Goal: Task Accomplishment & Management: Complete application form

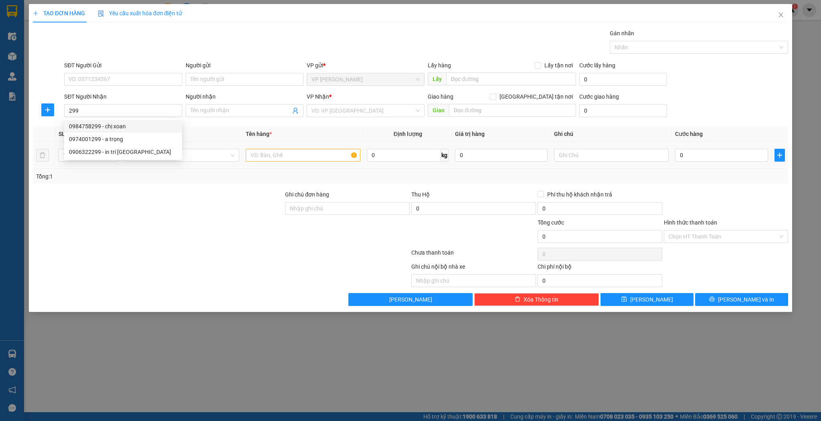
drag, startPoint x: 118, startPoint y: 125, endPoint x: 262, endPoint y: 159, distance: 147.8
click at [119, 125] on div "0984758299 - chị xoan" at bounding box center [123, 126] width 108 height 9
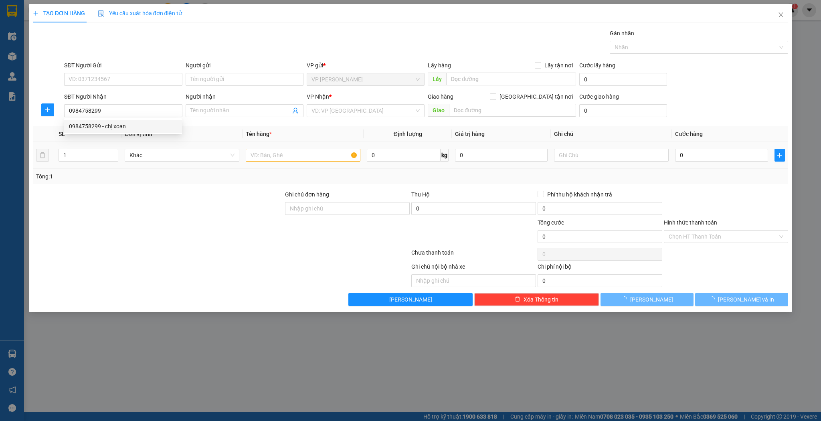
type input "0984758299"
type input "chị xoan"
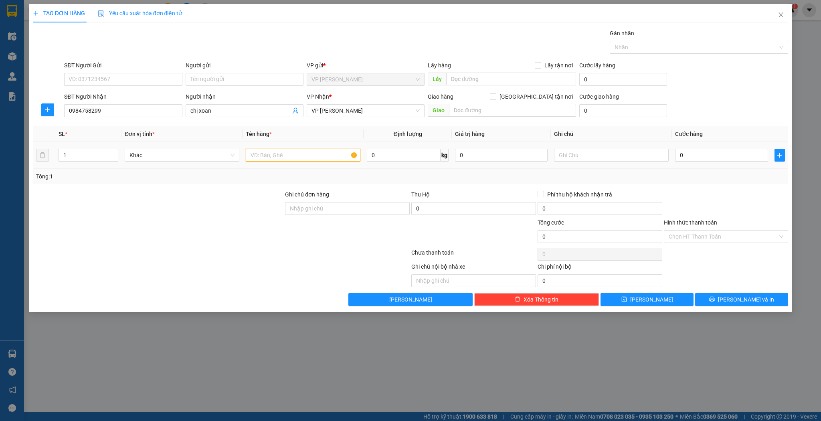
click at [290, 157] on input "text" at bounding box center [303, 155] width 115 height 13
type input "kiện"
click at [683, 150] on div "0" at bounding box center [721, 155] width 93 height 16
click at [683, 150] on input "0" at bounding box center [721, 155] width 93 height 13
type input "3"
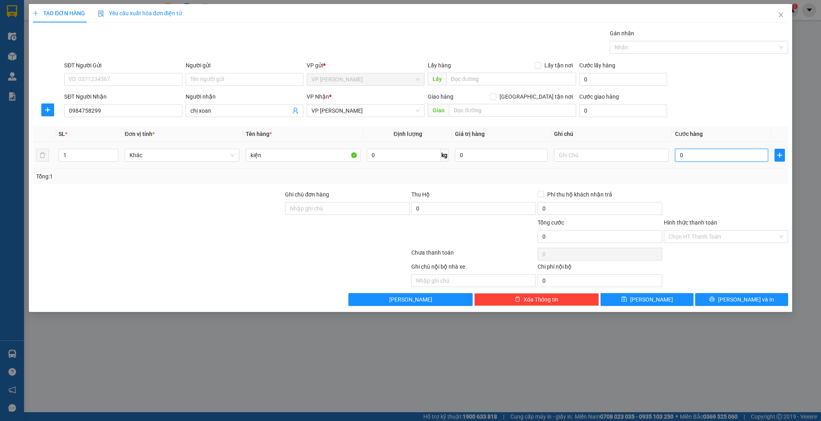
type input "3"
type input "30"
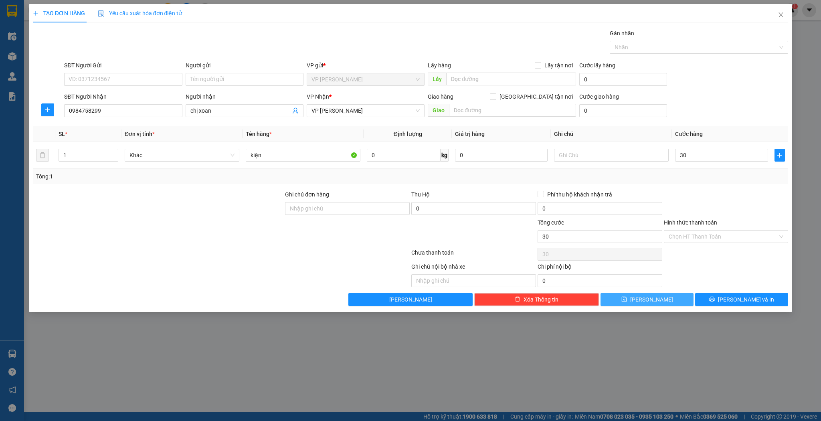
type input "30.000"
click at [649, 296] on span "[PERSON_NAME]" at bounding box center [651, 299] width 43 height 9
type input "0"
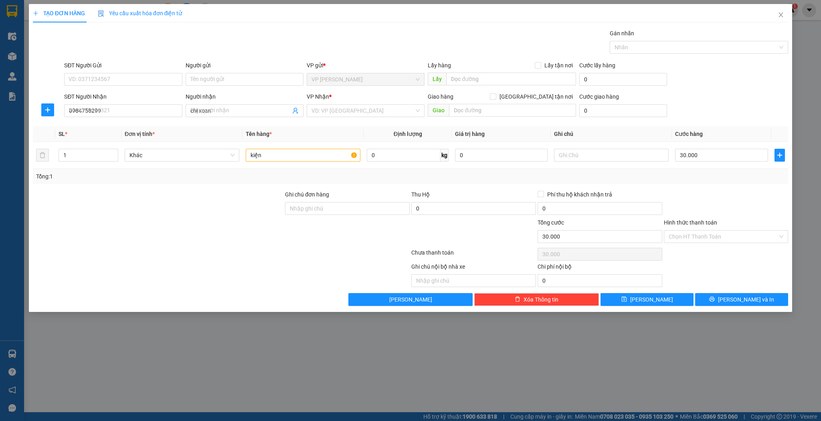
type input "0"
click at [96, 118] on div "SĐT Người Nhận VD: 0377654321" at bounding box center [123, 106] width 118 height 28
drag, startPoint x: 96, startPoint y: 117, endPoint x: 98, endPoint y: 111, distance: 5.8
click at [96, 116] on div "SĐT Người Nhận VD: 0377654321" at bounding box center [123, 106] width 118 height 28
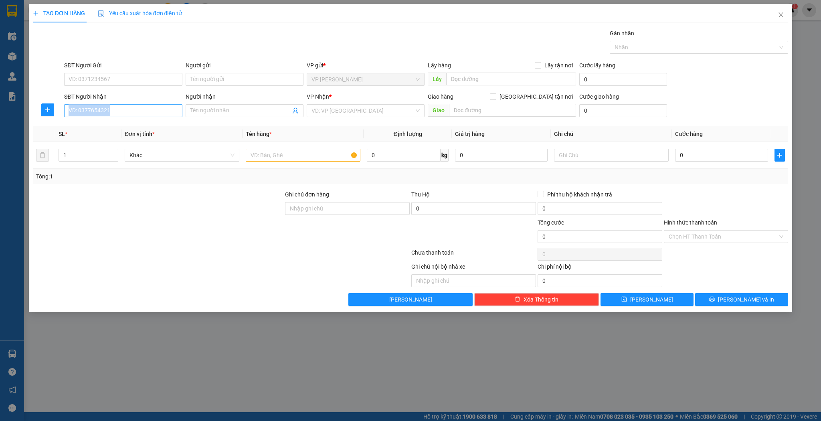
click at [98, 111] on input "SĐT Người Nhận" at bounding box center [123, 110] width 118 height 13
type input "0942233443"
click at [199, 108] on input "Người nhận" at bounding box center [240, 110] width 100 height 9
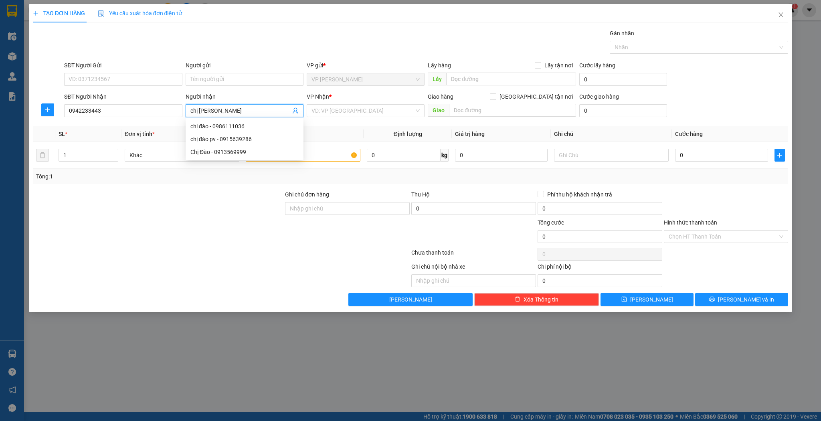
type input "chị [PERSON_NAME]"
click at [347, 111] on input "search" at bounding box center [362, 111] width 103 height 12
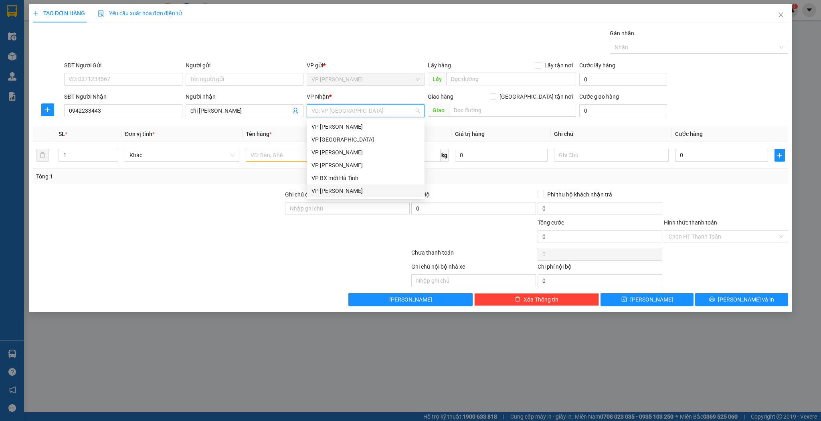
click at [329, 190] on div "VP [PERSON_NAME]" at bounding box center [365, 190] width 108 height 9
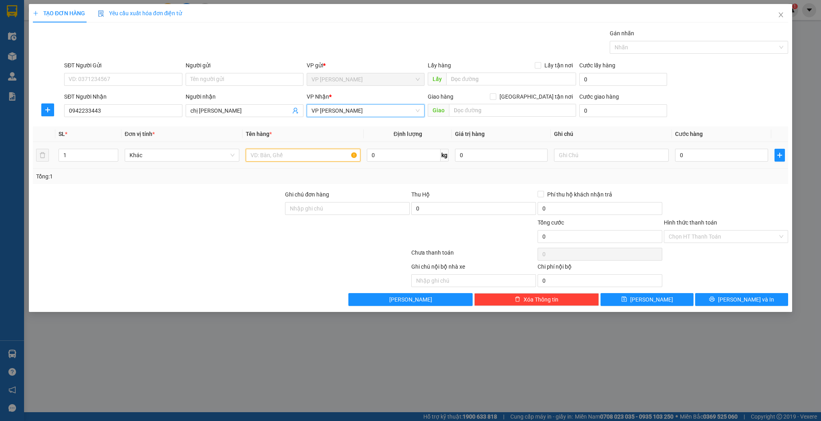
click at [284, 157] on input "text" at bounding box center [303, 155] width 115 height 13
type input "h"
type input "phong bì"
click at [707, 158] on input "0" at bounding box center [721, 155] width 93 height 13
type input "3"
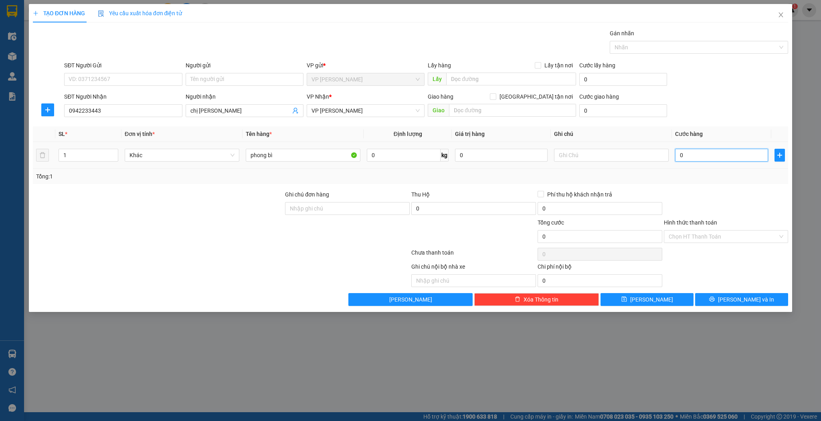
type input "3"
type input "30"
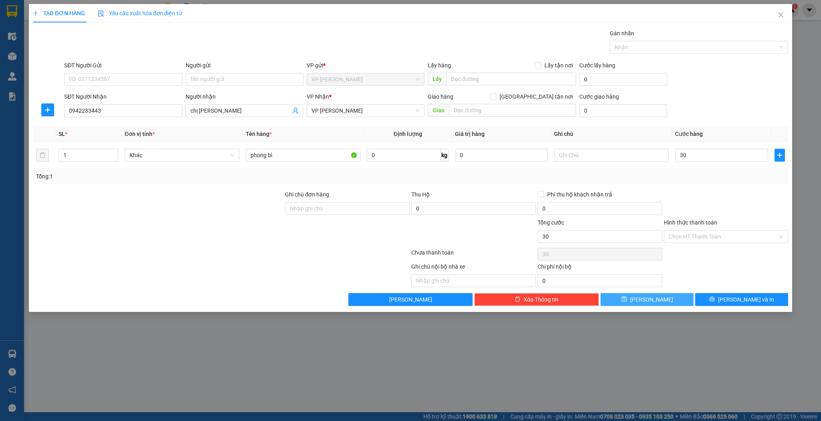
type input "30.000"
click at [631, 296] on button "[PERSON_NAME]" at bounding box center [646, 299] width 93 height 13
click at [660, 307] on div "TẠO ĐƠN HÀNG Yêu cầu xuất hóa đơn điện tử Transit Pickup Surcharge Ids Transit …" at bounding box center [410, 158] width 763 height 308
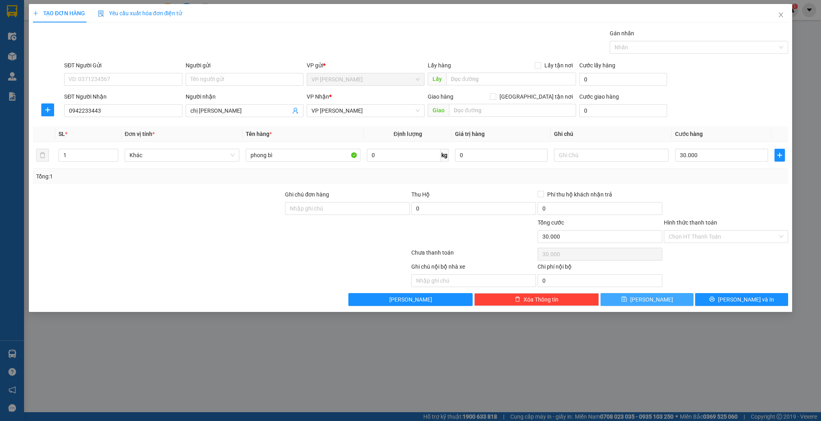
click at [659, 301] on button "[PERSON_NAME]" at bounding box center [646, 299] width 93 height 13
type input "0"
click at [780, 19] on span "Close" at bounding box center [780, 15] width 22 height 22
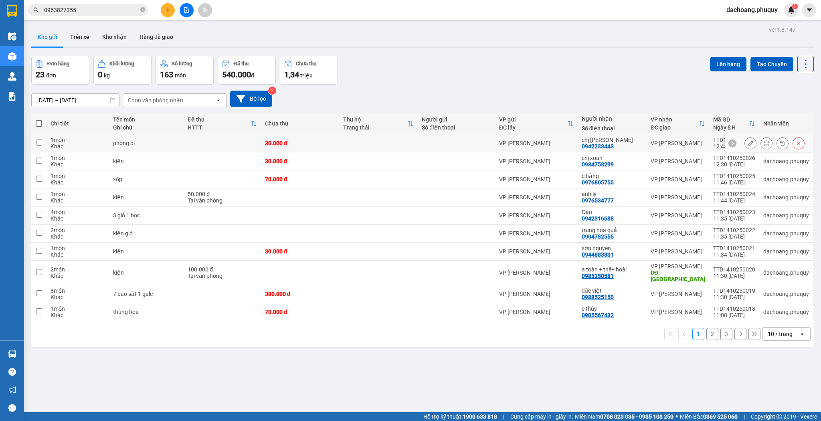
click at [260, 143] on td at bounding box center [221, 143] width 77 height 18
checkbox input "true"
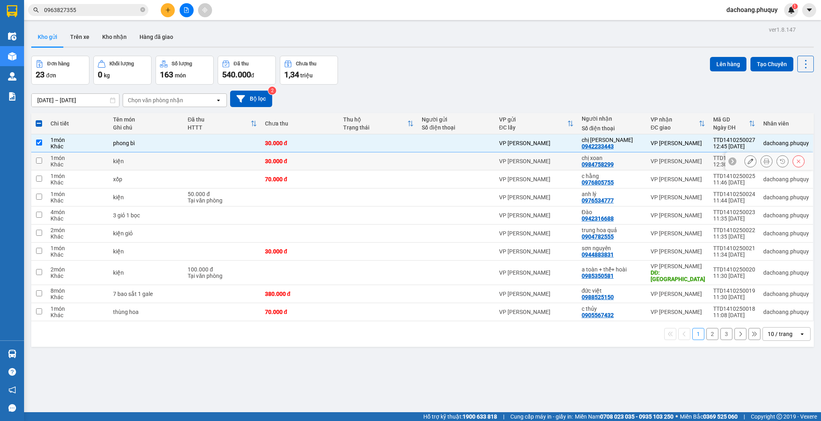
click at [281, 163] on div "30.000 đ" at bounding box center [300, 161] width 71 height 6
checkbox input "true"
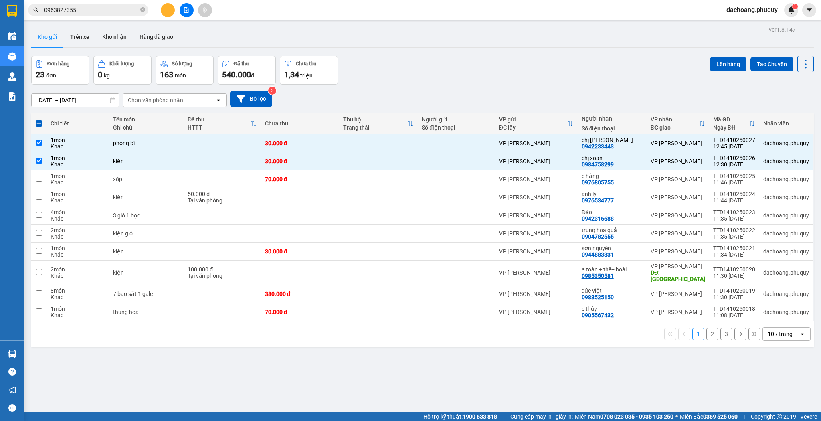
click at [788, 333] on div "1 2 3 10 / trang open" at bounding box center [422, 334] width 782 height 26
click at [785, 330] on div "10 / trang" at bounding box center [779, 334] width 25 height 8
click at [775, 316] on div "100 / trang" at bounding box center [781, 309] width 48 height 14
checkbox input "false"
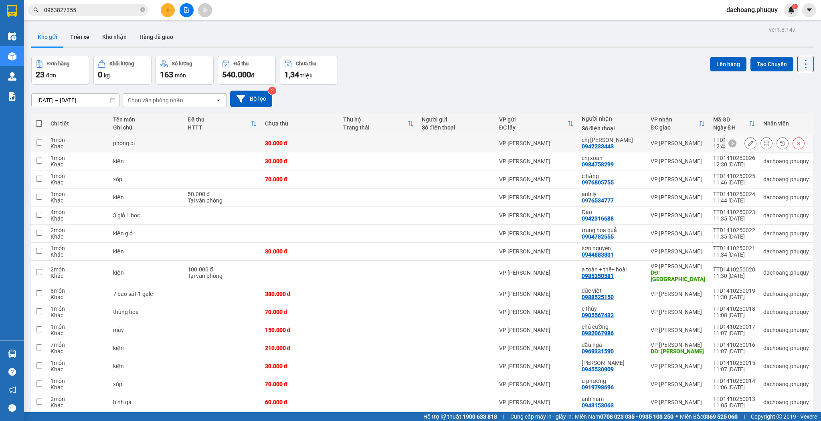
click at [595, 142] on div "chị [PERSON_NAME]" at bounding box center [611, 140] width 61 height 6
checkbox input "true"
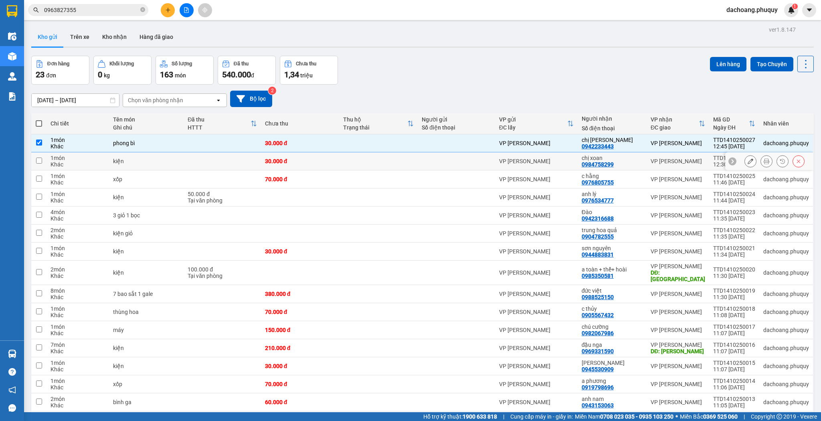
drag, startPoint x: 591, startPoint y: 156, endPoint x: 588, endPoint y: 170, distance: 14.4
click at [591, 157] on div "chị xoan" at bounding box center [611, 158] width 61 height 6
checkbox input "true"
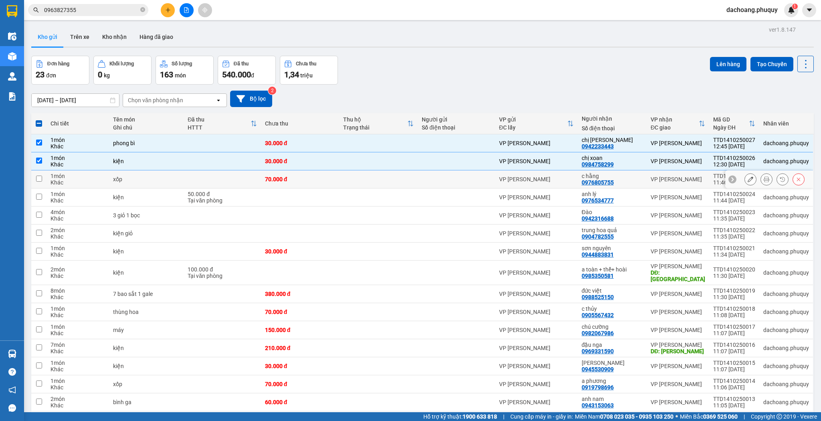
drag, startPoint x: 587, startPoint y: 173, endPoint x: 585, endPoint y: 179, distance: 6.5
click at [586, 173] on div "c hằng" at bounding box center [611, 176] width 61 height 6
checkbox input "true"
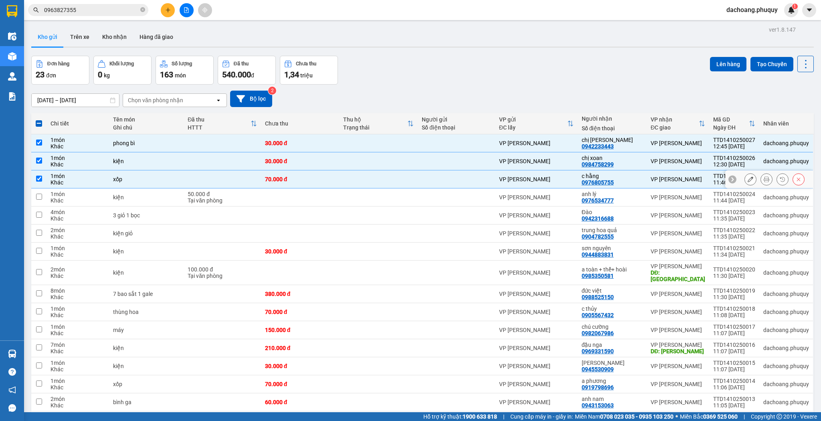
click at [555, 163] on div "VP [PERSON_NAME]" at bounding box center [536, 161] width 75 height 6
checkbox input "false"
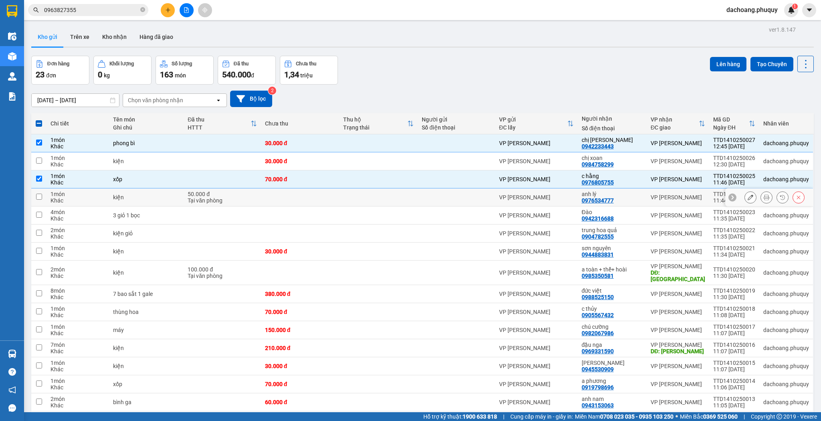
click at [503, 202] on td "VP [PERSON_NAME]" at bounding box center [536, 197] width 83 height 18
checkbox input "true"
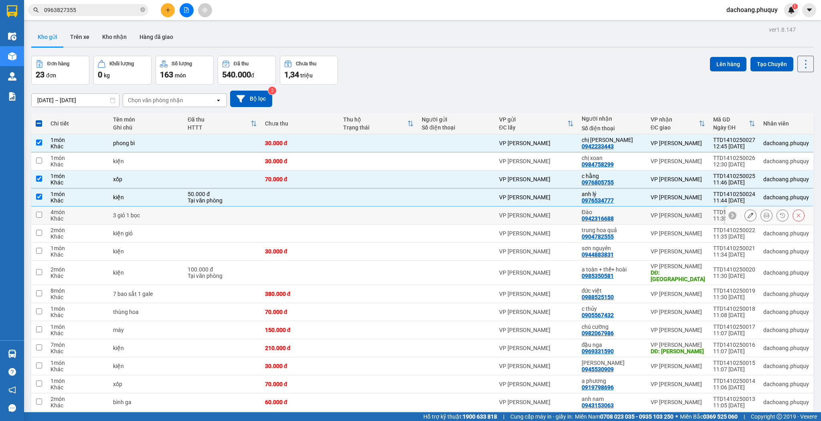
click at [514, 216] on div "VP [PERSON_NAME]" at bounding box center [536, 215] width 75 height 6
checkbox input "true"
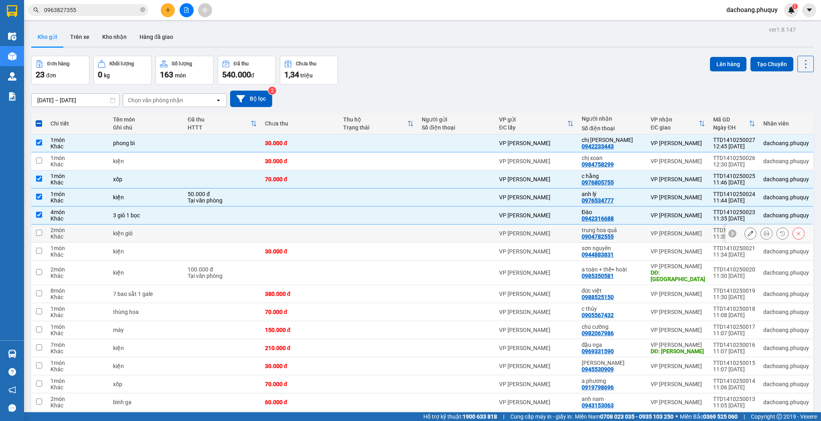
click at [466, 234] on div at bounding box center [455, 233] width 69 height 6
checkbox input "true"
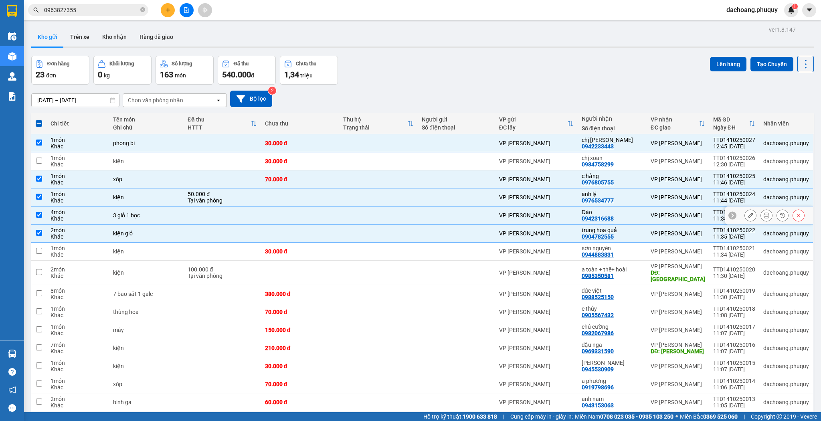
click at [478, 216] on div at bounding box center [455, 215] width 69 height 6
checkbox input "false"
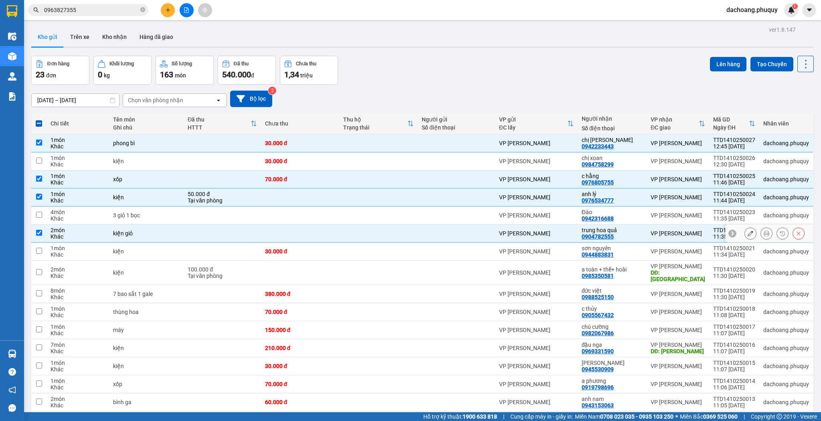
click at [487, 234] on div at bounding box center [455, 233] width 69 height 6
checkbox input "false"
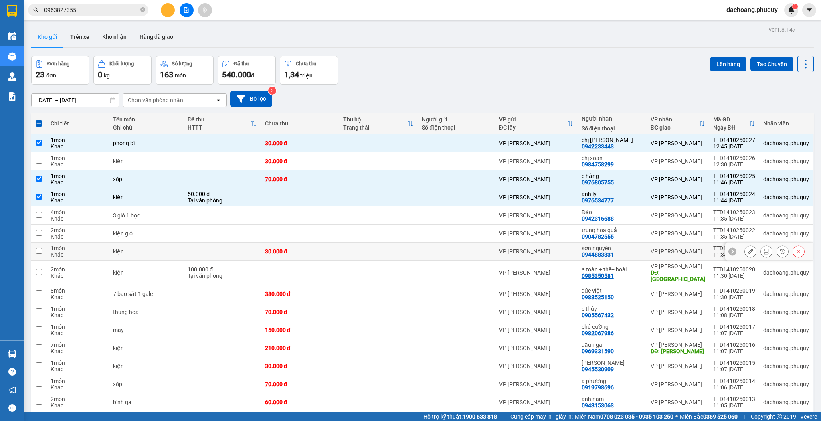
click at [507, 253] on div "VP [PERSON_NAME]" at bounding box center [536, 251] width 75 height 6
checkbox input "true"
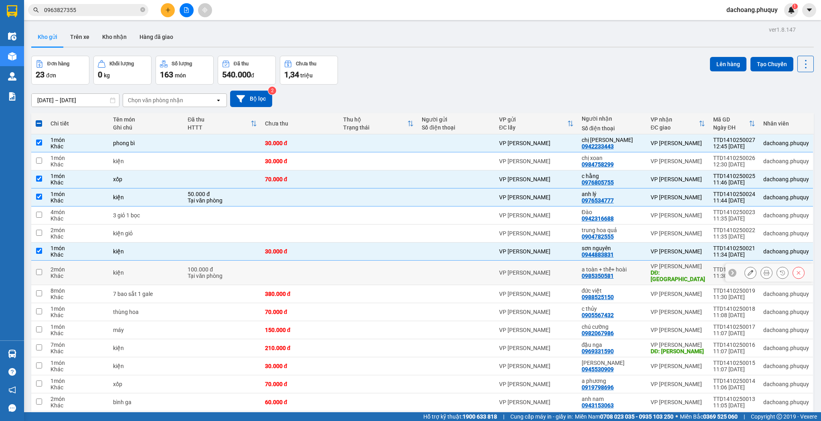
click at [526, 270] on div "VP [PERSON_NAME]" at bounding box center [536, 272] width 75 height 6
checkbox input "true"
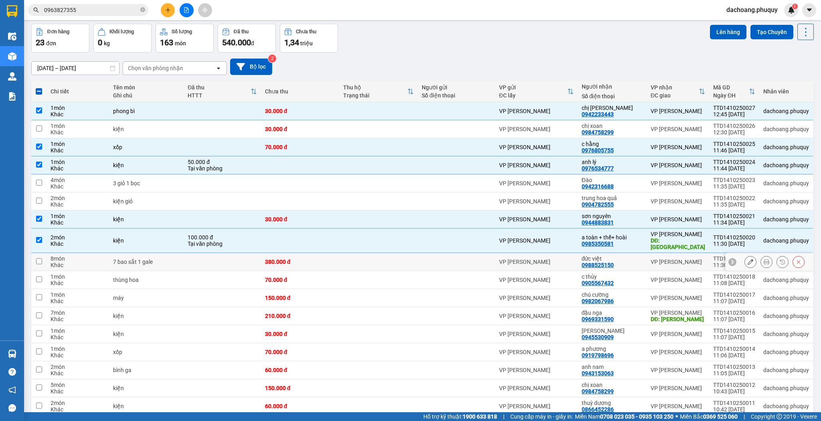
click at [530, 258] on div "VP [PERSON_NAME]" at bounding box center [536, 261] width 75 height 6
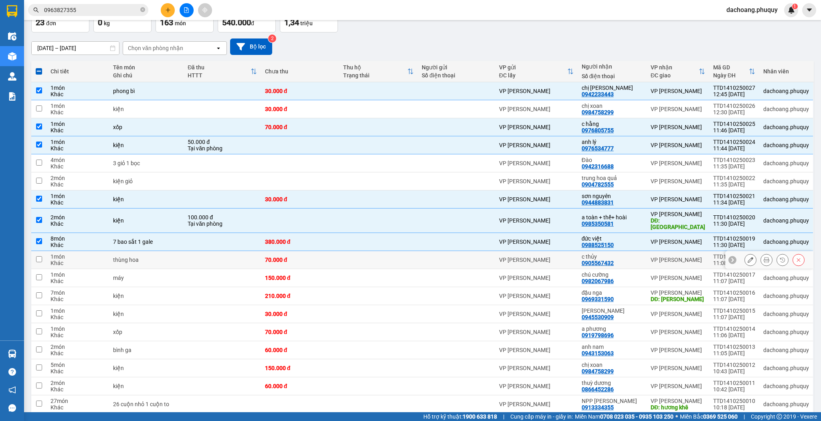
scroll to position [96, 0]
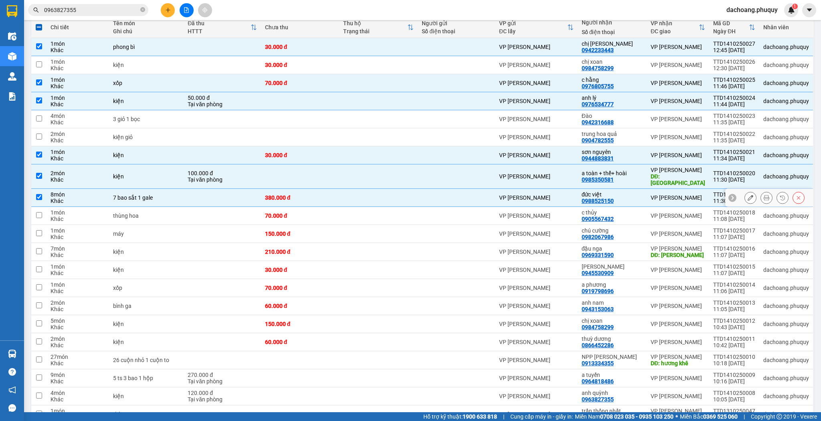
click at [549, 194] on div "VP [PERSON_NAME]" at bounding box center [536, 197] width 75 height 6
checkbox input "false"
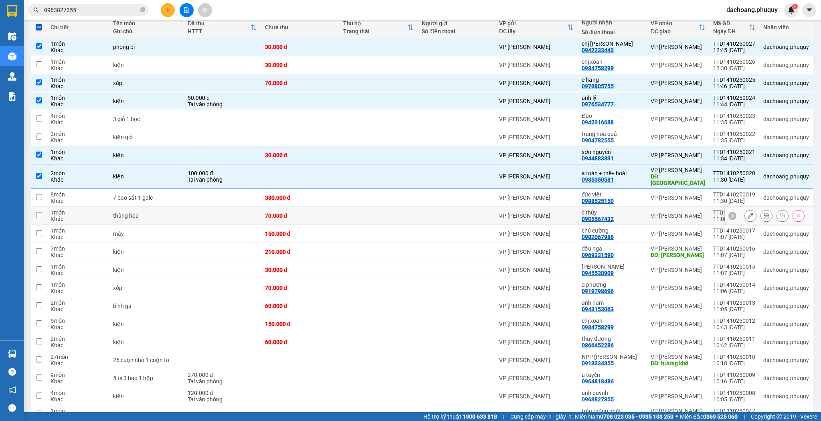
click at [538, 212] on div "VP [PERSON_NAME]" at bounding box center [536, 215] width 75 height 6
checkbox input "true"
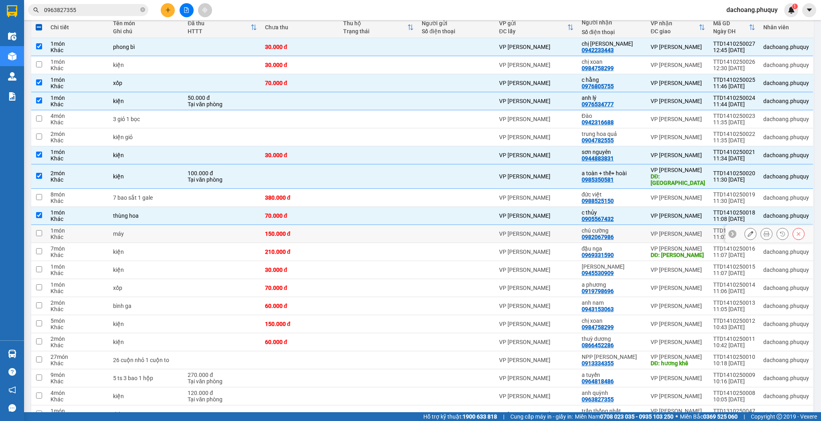
click at [532, 230] on div "VP [PERSON_NAME]" at bounding box center [536, 233] width 75 height 6
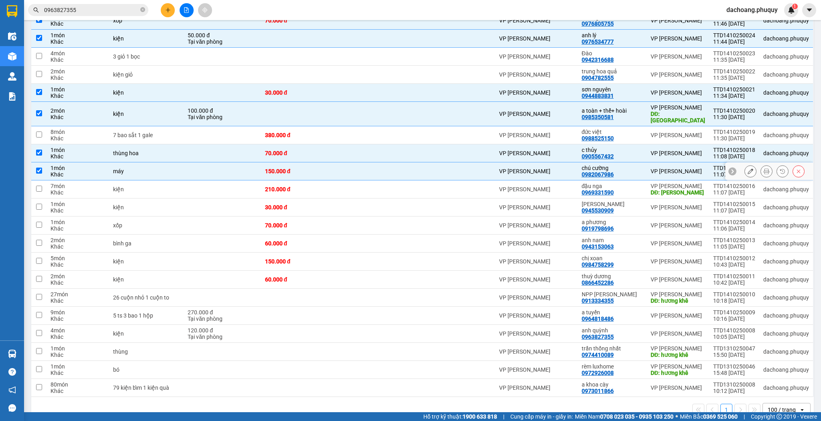
scroll to position [160, 0]
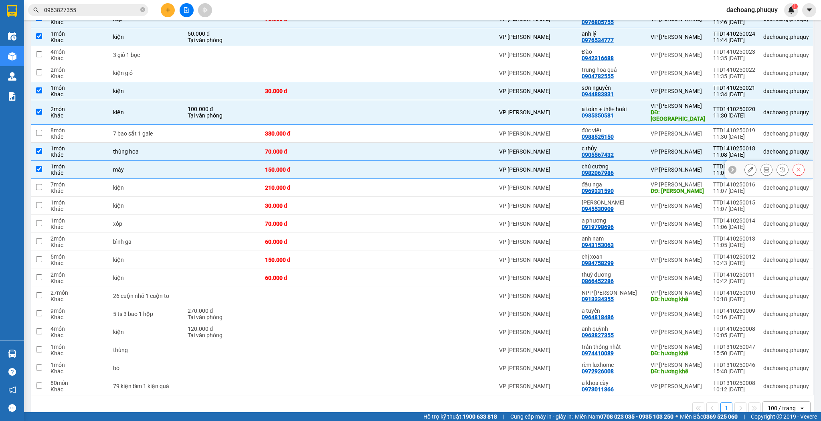
click at [570, 170] on td "VP [PERSON_NAME]" at bounding box center [536, 170] width 83 height 18
checkbox input "false"
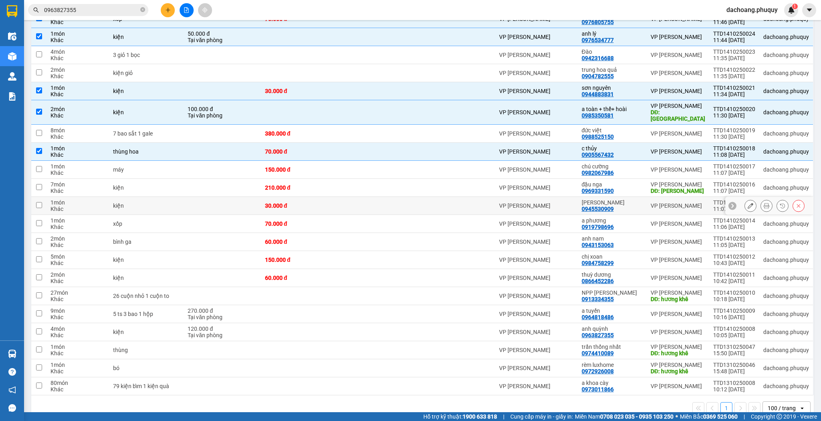
click at [747, 203] on icon at bounding box center [750, 206] width 6 height 6
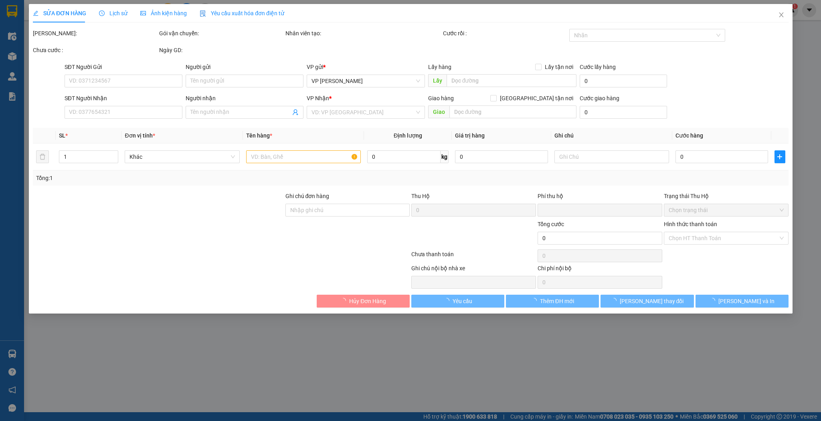
type input "0945530909"
type input "[PERSON_NAME]"
type input "0"
type input "30.000"
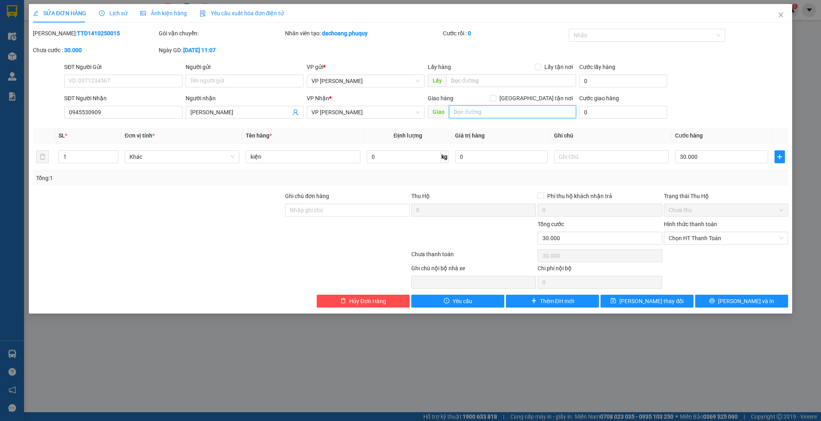
click at [520, 111] on input "text" at bounding box center [512, 111] width 127 height 13
type input "can lộc"
click at [659, 299] on span "[PERSON_NAME] thay đổi" at bounding box center [651, 300] width 64 height 9
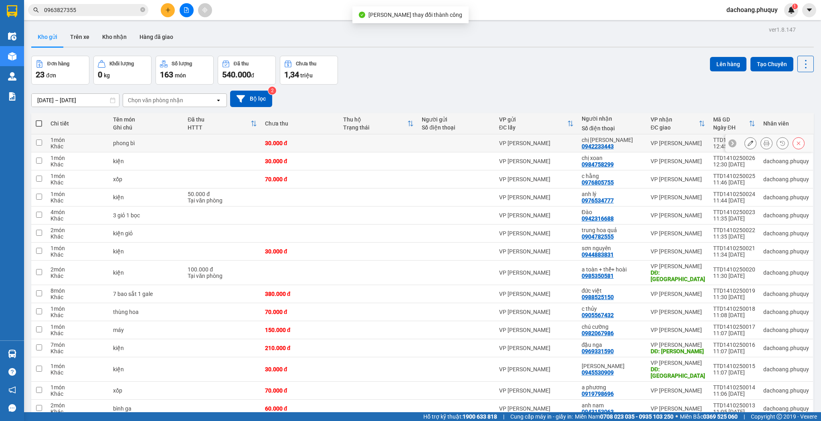
click at [487, 145] on div at bounding box center [455, 143] width 69 height 6
checkbox input "true"
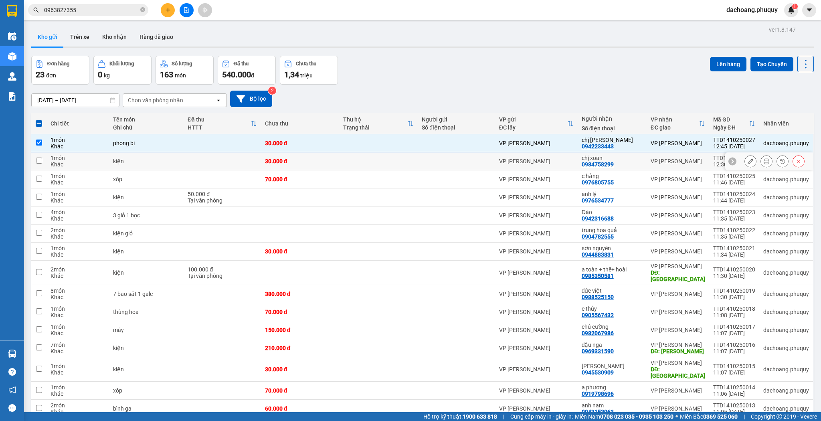
click at [490, 162] on div at bounding box center [455, 161] width 69 height 6
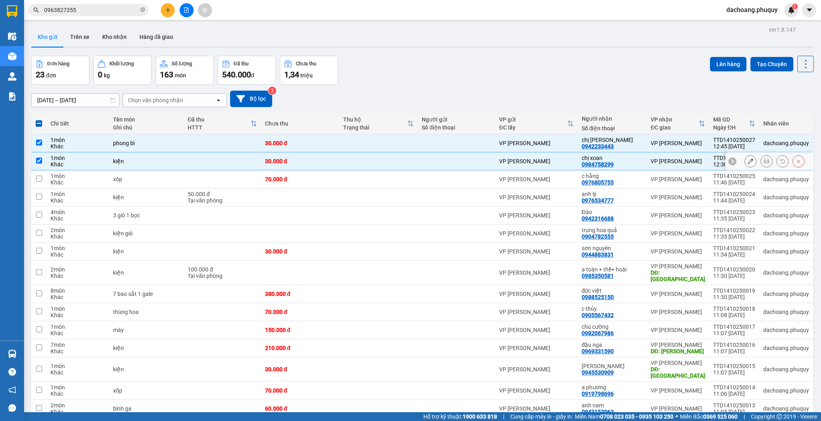
click at [491, 157] on td at bounding box center [455, 161] width 77 height 18
checkbox input "false"
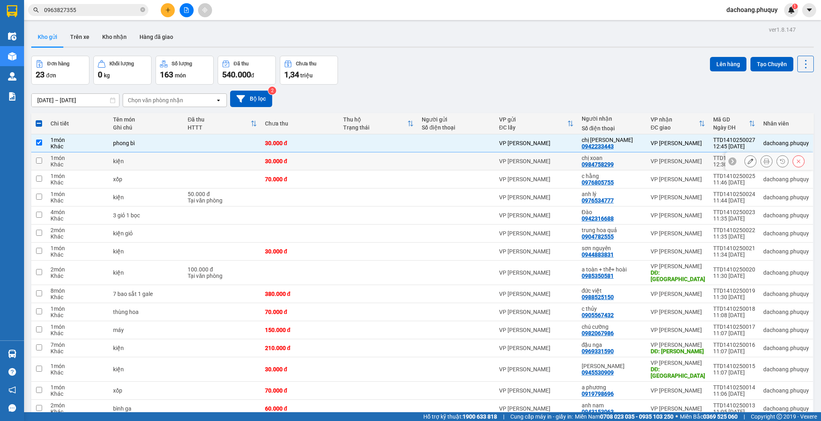
click at [486, 179] on div at bounding box center [455, 179] width 69 height 6
checkbox input "true"
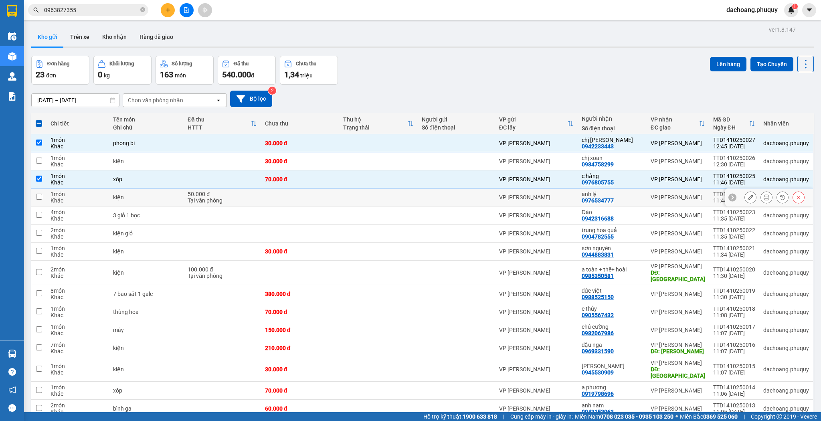
click at [470, 196] on div at bounding box center [455, 197] width 69 height 6
checkbox input "true"
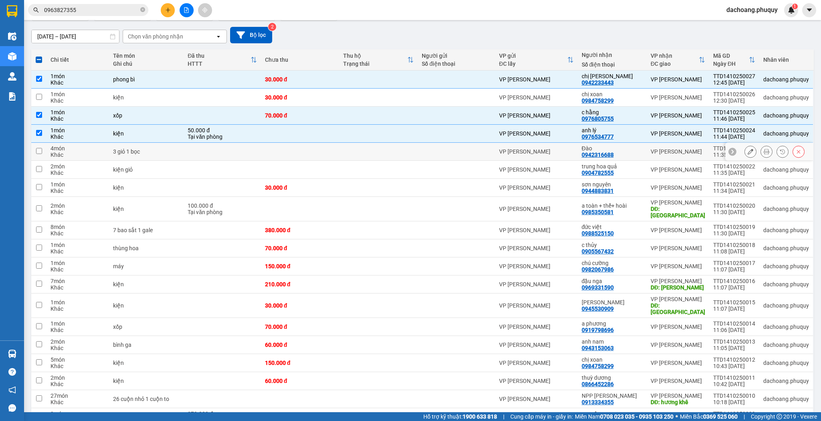
scroll to position [64, 0]
click at [440, 189] on div at bounding box center [455, 187] width 69 height 6
checkbox input "true"
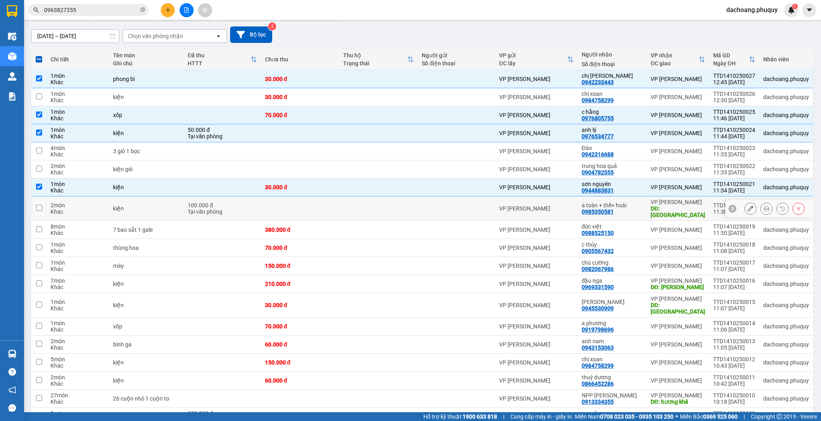
click at [454, 210] on td at bounding box center [455, 208] width 77 height 24
checkbox input "true"
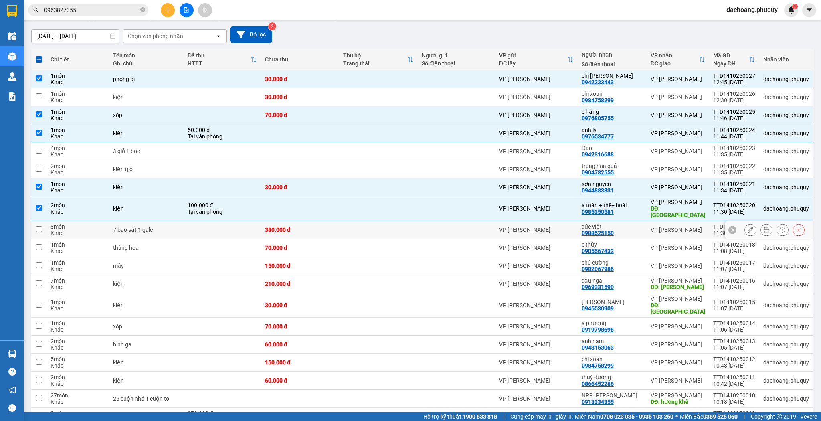
click at [461, 227] on td at bounding box center [455, 230] width 77 height 18
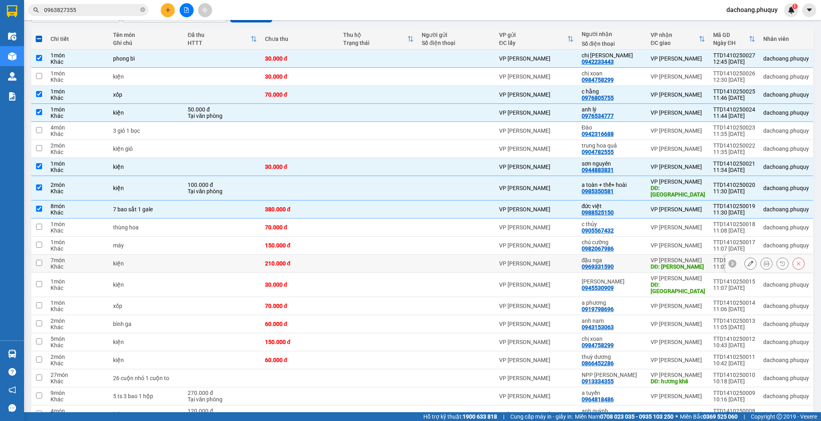
scroll to position [96, 0]
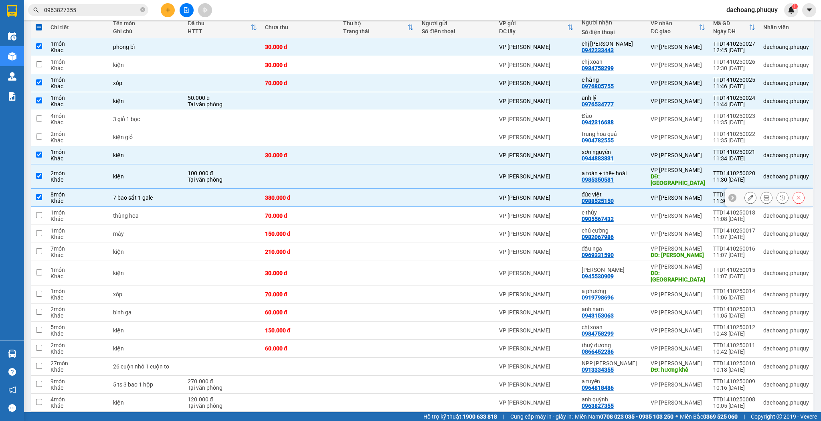
click at [475, 194] on td at bounding box center [455, 198] width 77 height 18
checkbox input "false"
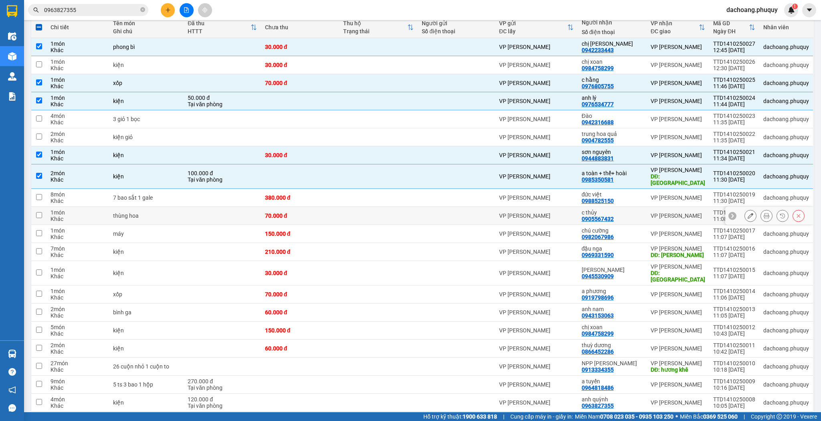
click at [470, 212] on div at bounding box center [455, 215] width 69 height 6
checkbox input "true"
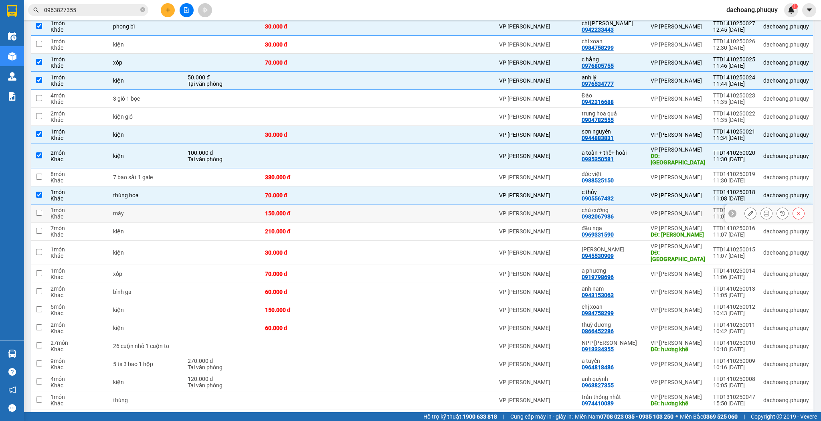
scroll to position [128, 0]
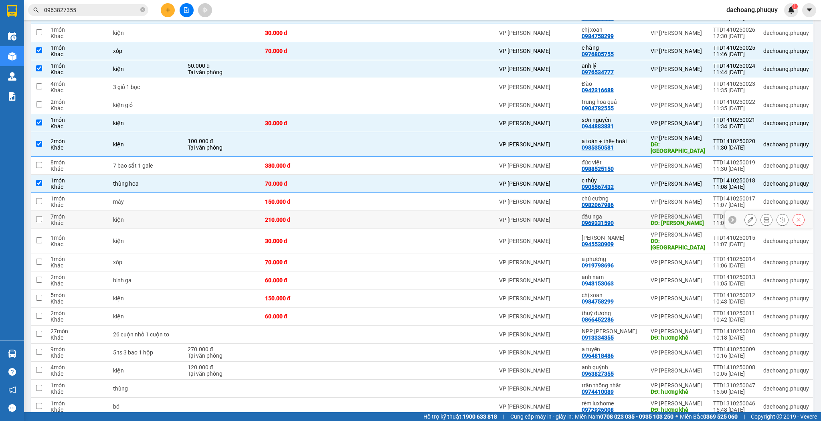
click at [456, 216] on div at bounding box center [455, 219] width 69 height 6
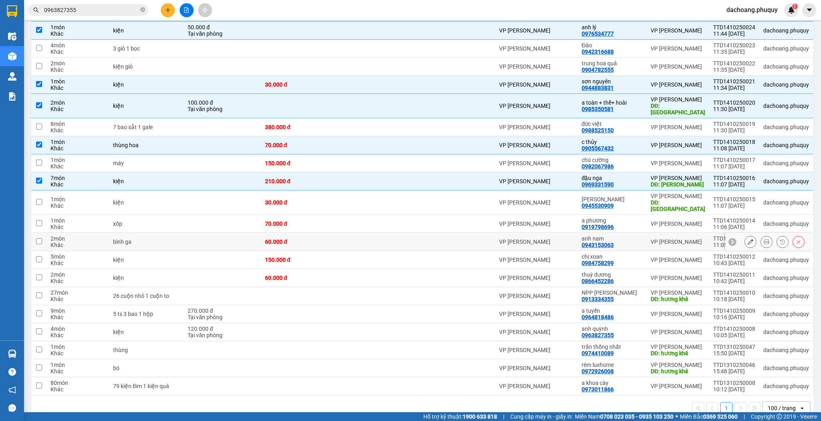
scroll to position [167, 0]
click at [483, 172] on td at bounding box center [455, 181] width 77 height 18
checkbox input "false"
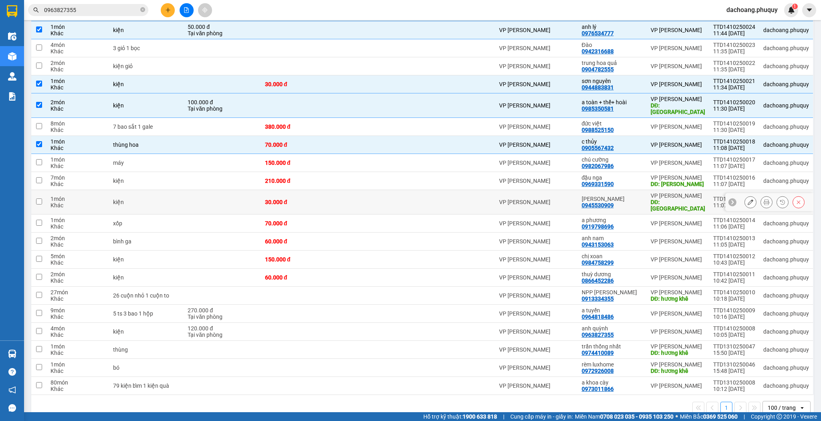
click at [480, 199] on div at bounding box center [455, 202] width 69 height 6
checkbox input "true"
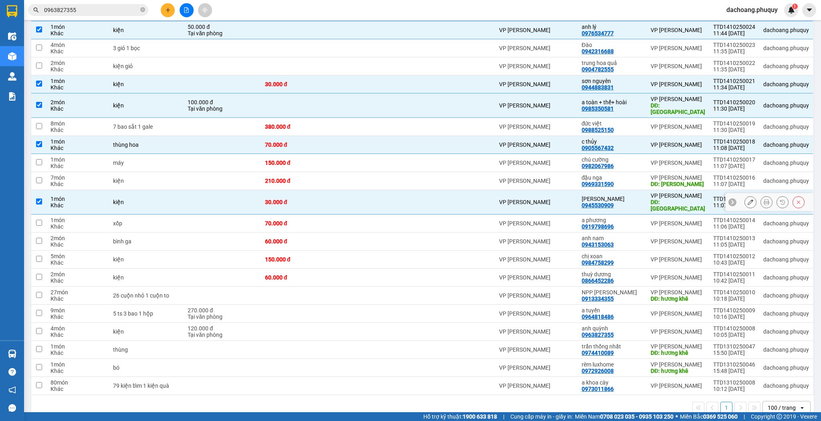
click at [478, 214] on td at bounding box center [455, 223] width 77 height 18
checkbox input "true"
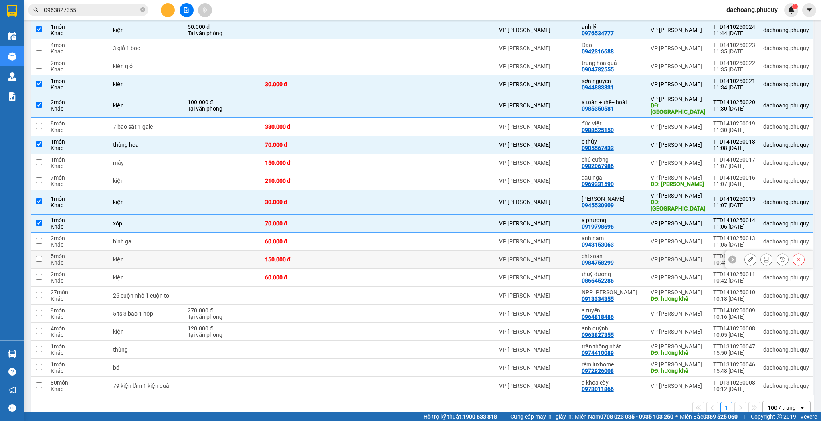
click at [473, 250] on td at bounding box center [455, 259] width 77 height 18
checkbox input "true"
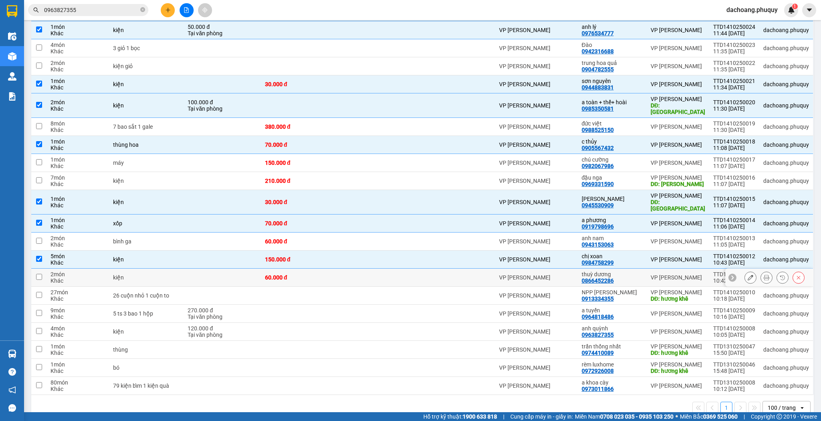
click at [477, 274] on div at bounding box center [455, 277] width 69 height 6
checkbox input "true"
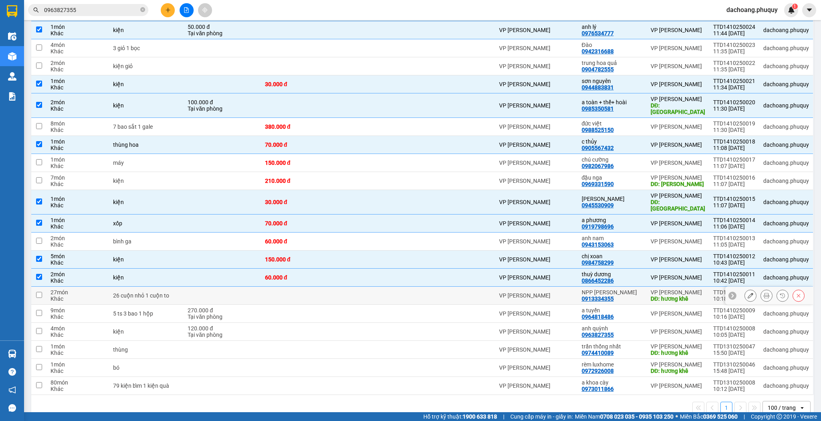
click at [481, 286] on td at bounding box center [455, 295] width 77 height 18
checkbox input "true"
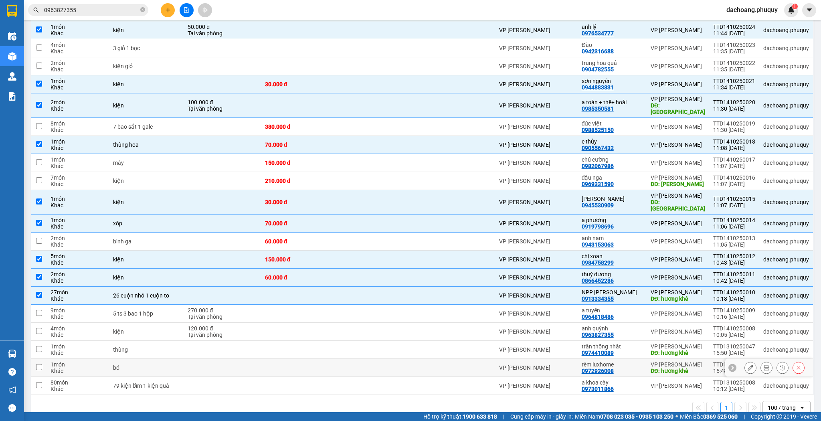
click at [557, 364] on div "VP [PERSON_NAME]" at bounding box center [536, 367] width 75 height 6
checkbox input "true"
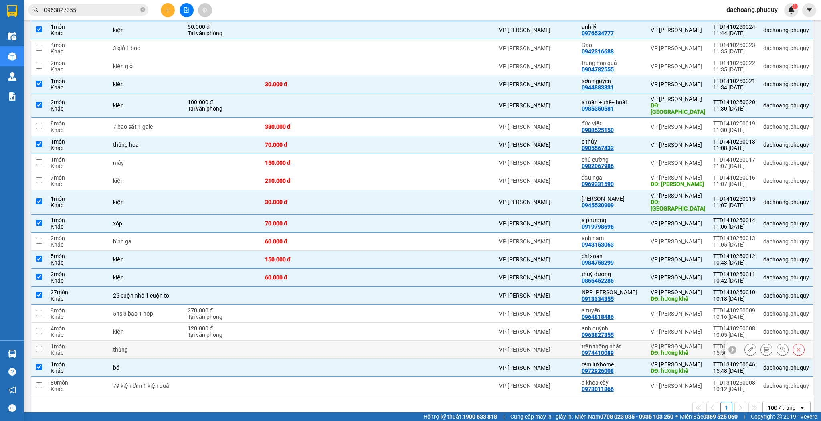
click at [554, 341] on td "VP [PERSON_NAME]" at bounding box center [536, 350] width 83 height 18
checkbox input "true"
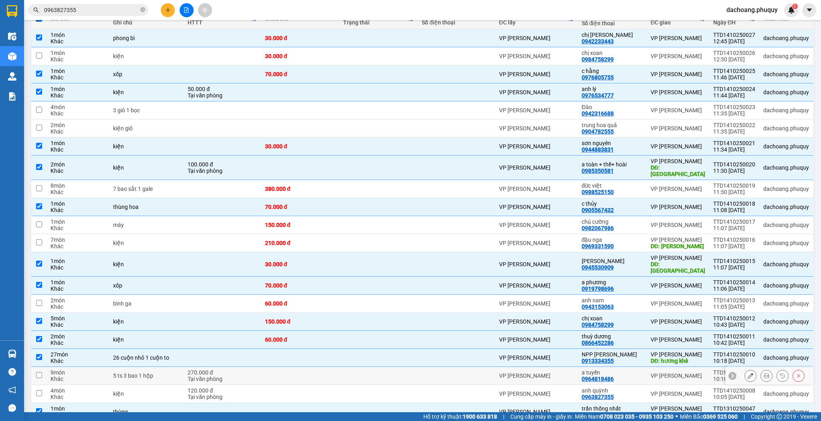
scroll to position [103, 0]
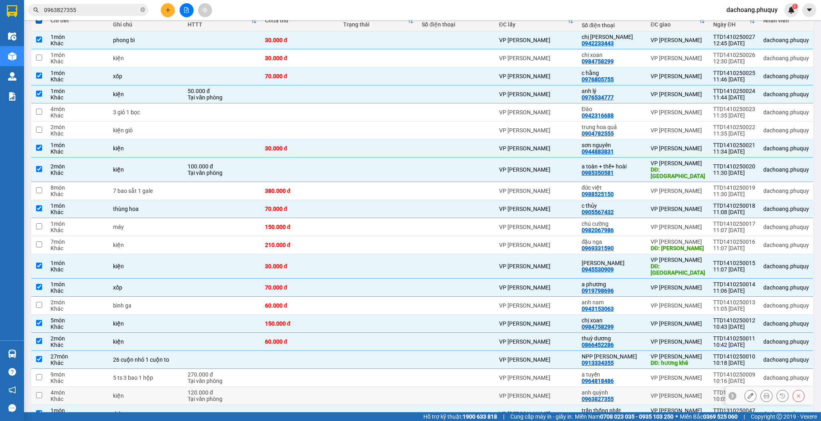
click at [537, 387] on td "VP [PERSON_NAME]" at bounding box center [536, 396] width 83 height 18
checkbox input "true"
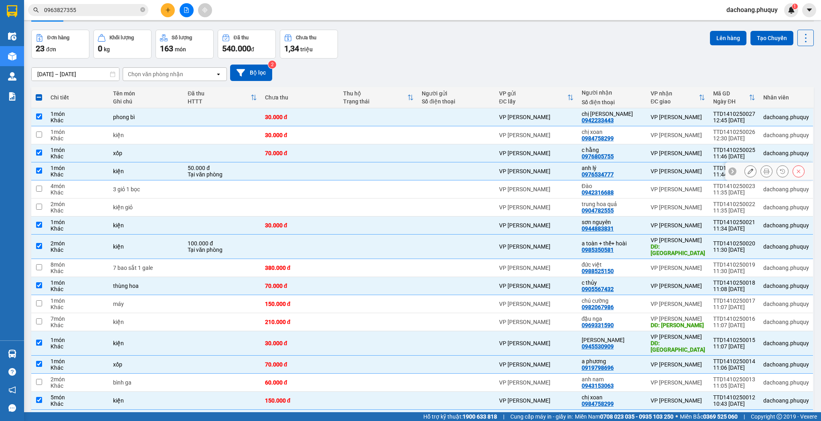
scroll to position [0, 0]
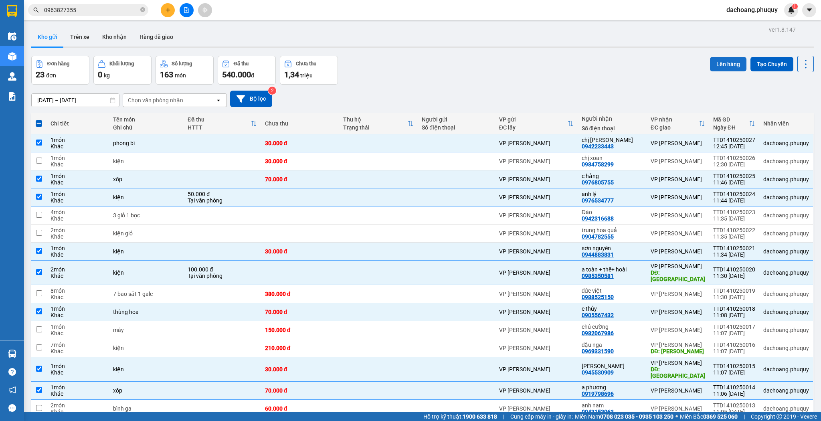
click at [714, 64] on button "Lên hàng" at bounding box center [728, 64] width 36 height 14
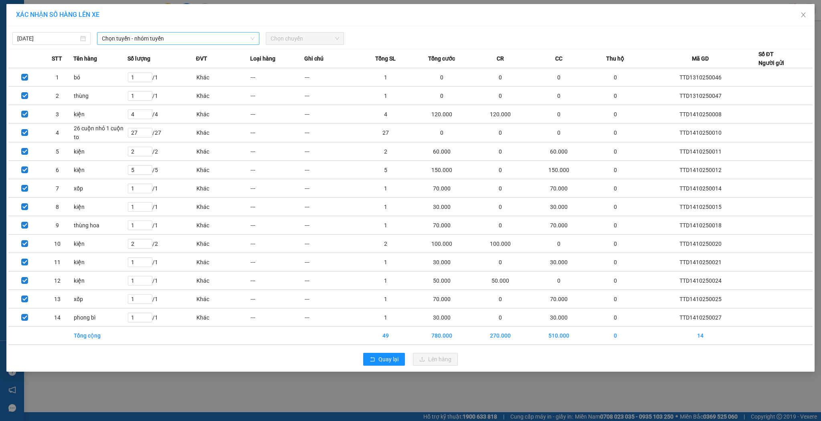
click at [177, 38] on span "Chọn tuyến - nhóm tuyến" at bounding box center [178, 38] width 153 height 12
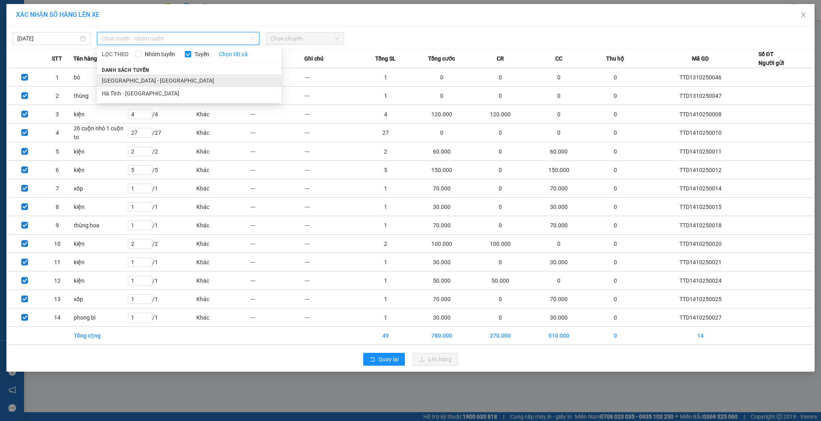
click at [124, 75] on li "[GEOGRAPHIC_DATA] - [GEOGRAPHIC_DATA]" at bounding box center [189, 80] width 184 height 13
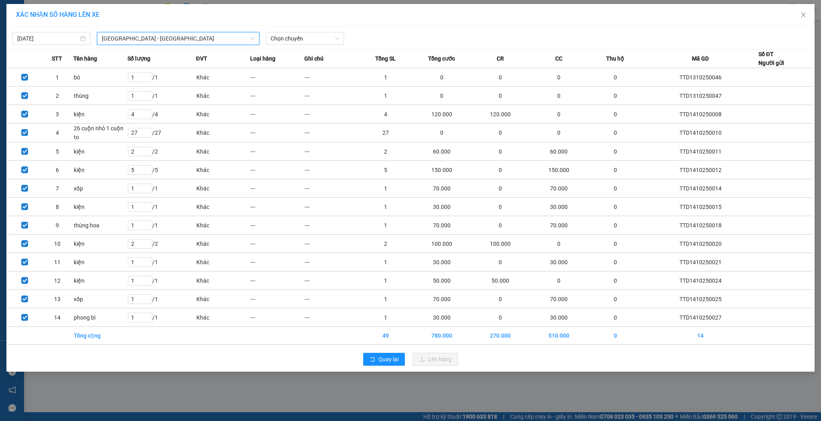
click at [284, 31] on div "[DATE] [GEOGRAPHIC_DATA] - [GEOGRAPHIC_DATA] [GEOGRAPHIC_DATA] - [GEOGRAPHIC_DA…" at bounding box center [410, 36] width 804 height 17
click at [283, 42] on span "Chọn chuyến" at bounding box center [304, 38] width 69 height 12
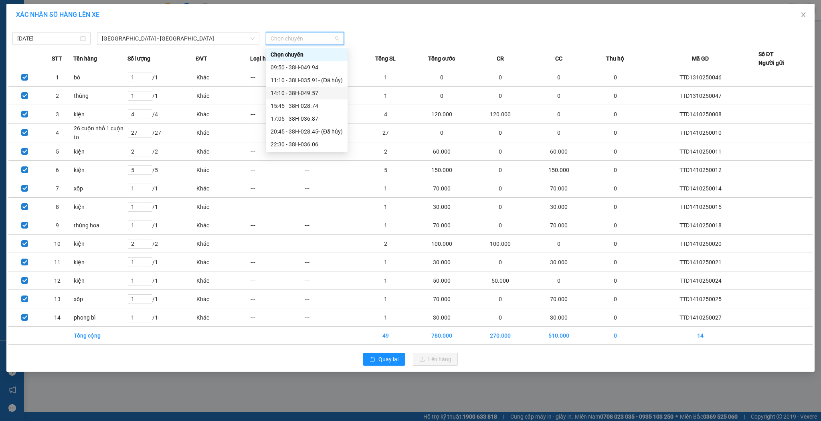
click at [302, 93] on div "14:10 - 38H-049.57" at bounding box center [306, 93] width 72 height 9
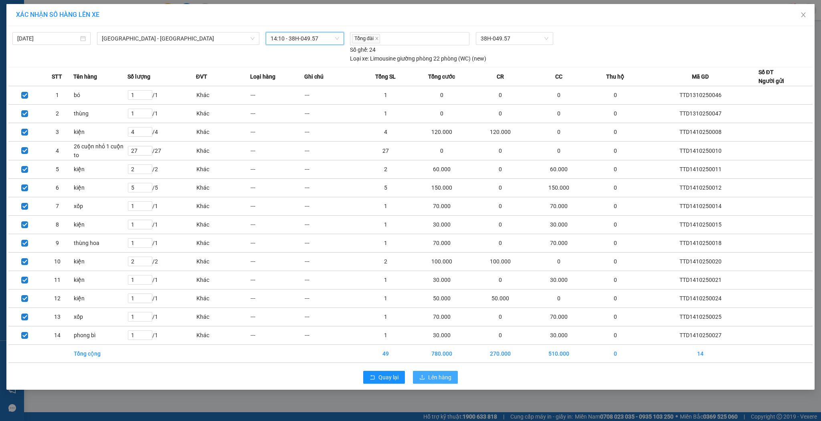
click at [428, 373] on span "Lên hàng" at bounding box center [439, 377] width 23 height 9
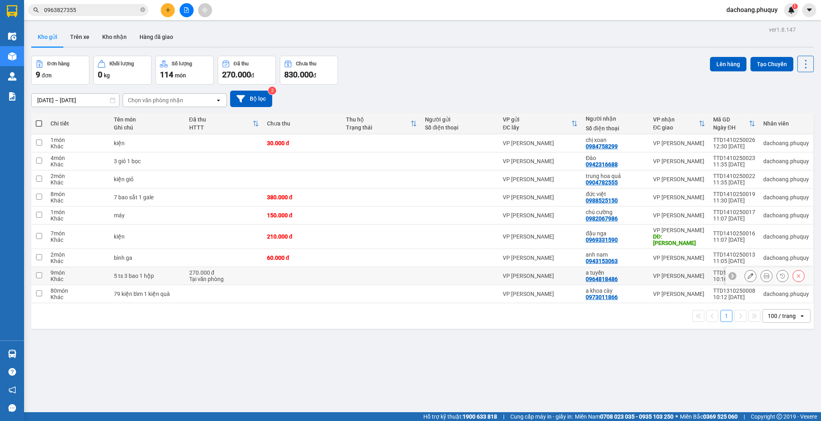
click at [216, 276] on div "Tại văn phòng" at bounding box center [224, 279] width 70 height 6
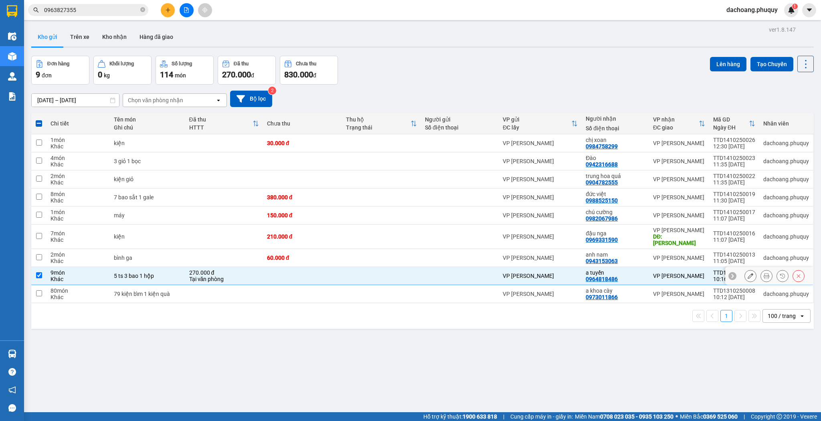
click at [217, 276] on div "Tại văn phòng" at bounding box center [224, 279] width 70 height 6
checkbox input "false"
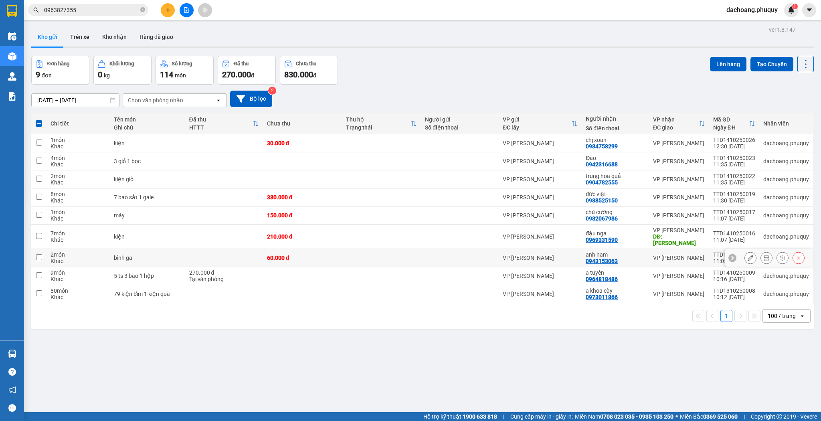
click at [225, 258] on td at bounding box center [224, 258] width 78 height 18
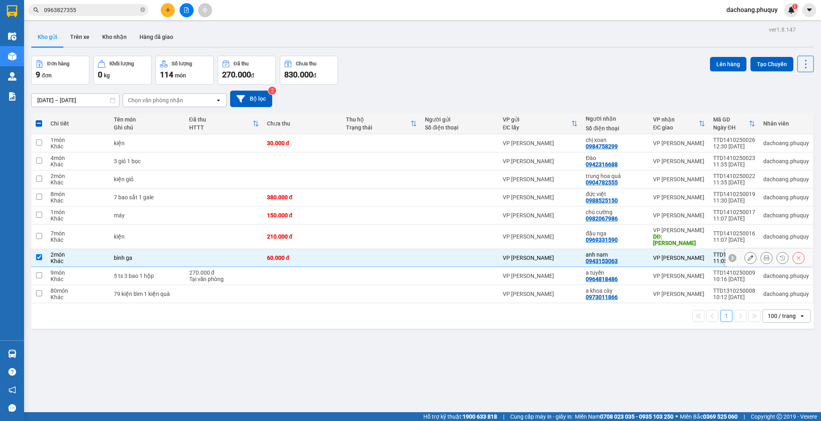
click at [226, 255] on td at bounding box center [224, 258] width 78 height 18
checkbox input "false"
